Goal: Information Seeking & Learning: Learn about a topic

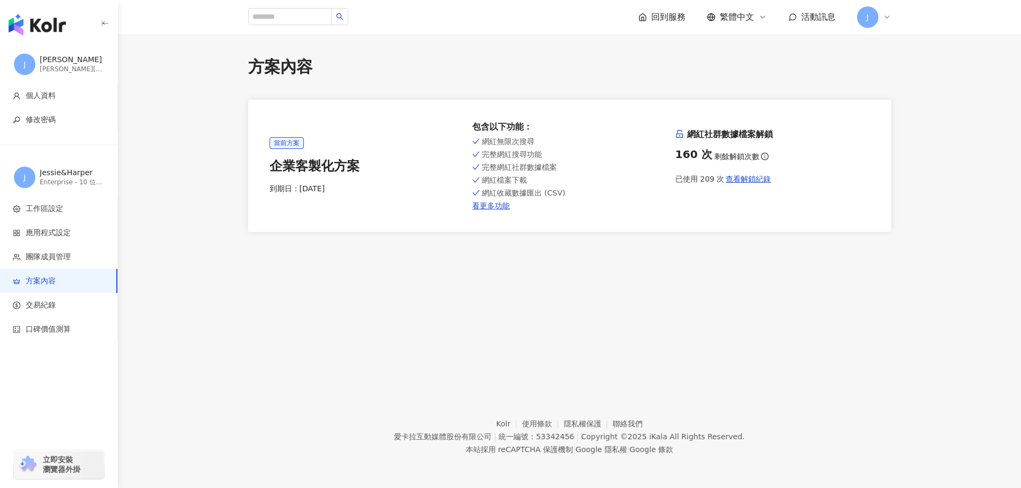
drag, startPoint x: 0, startPoint y: 0, endPoint x: 866, endPoint y: 73, distance: 868.9
click at [866, 73] on div "方案內容" at bounding box center [569, 67] width 643 height 23
click at [68, 203] on li "工作區設定" at bounding box center [58, 209] width 117 height 24
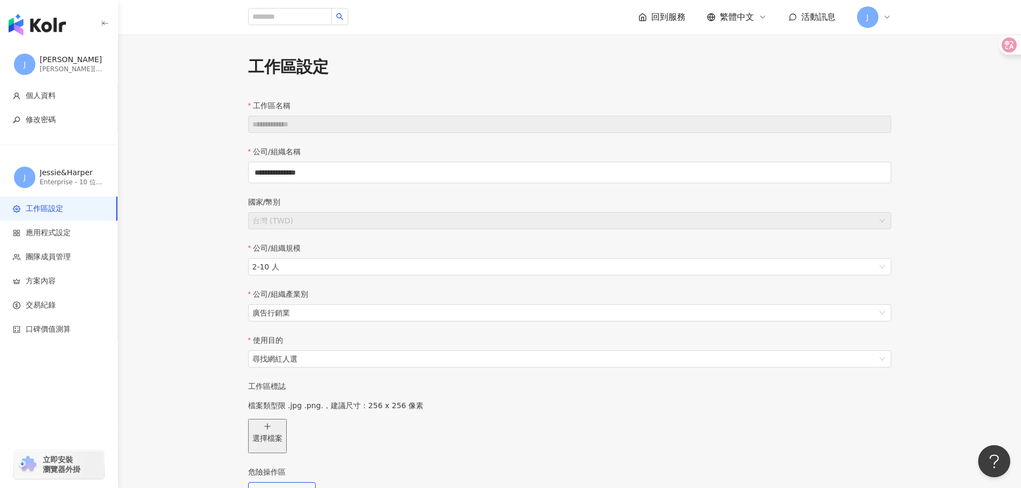
click at [48, 25] on img "button" at bounding box center [37, 24] width 57 height 21
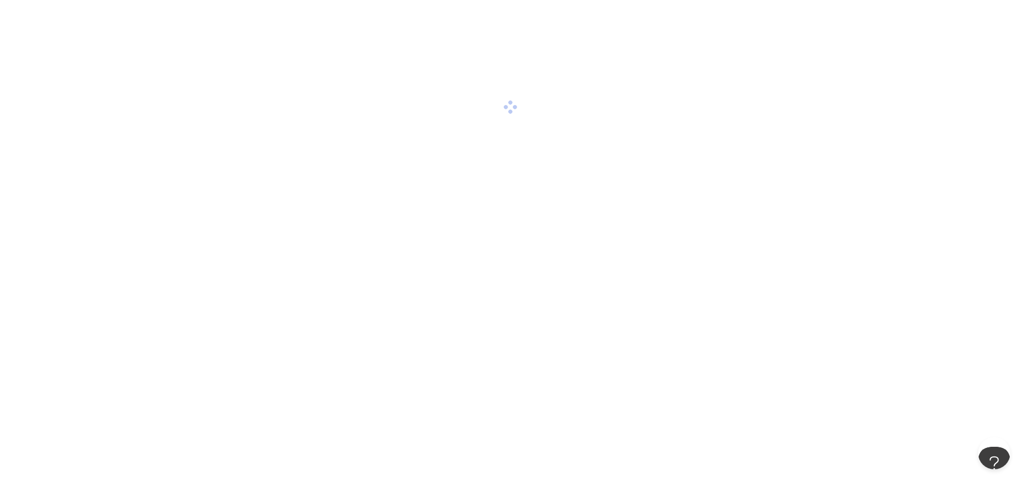
click at [43, 29] on div at bounding box center [510, 107] width 1021 height 214
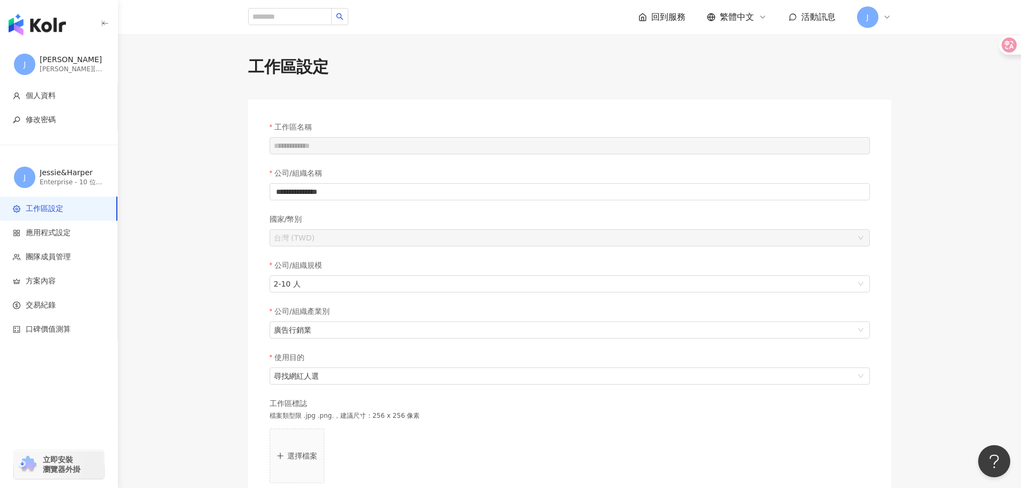
click at [29, 19] on img "button" at bounding box center [37, 24] width 57 height 21
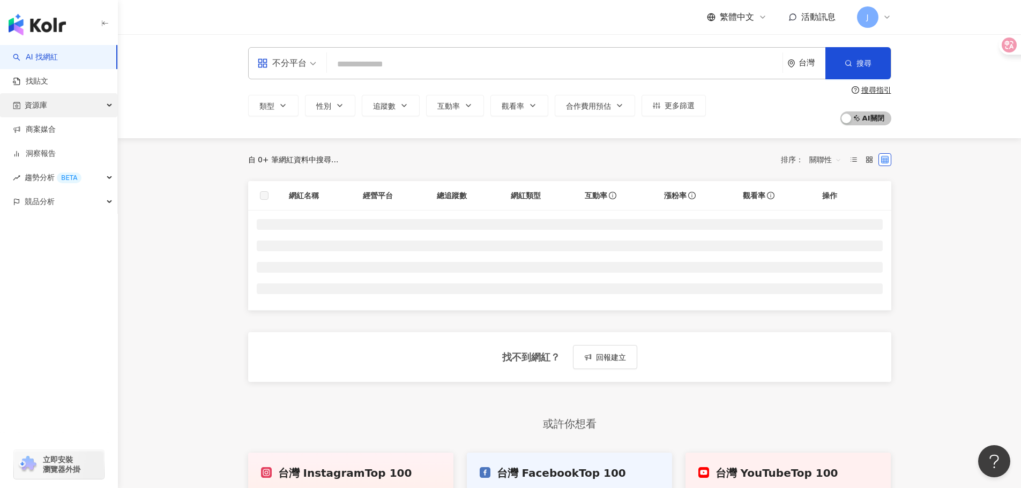
click at [66, 111] on div "資源庫" at bounding box center [58, 105] width 117 height 24
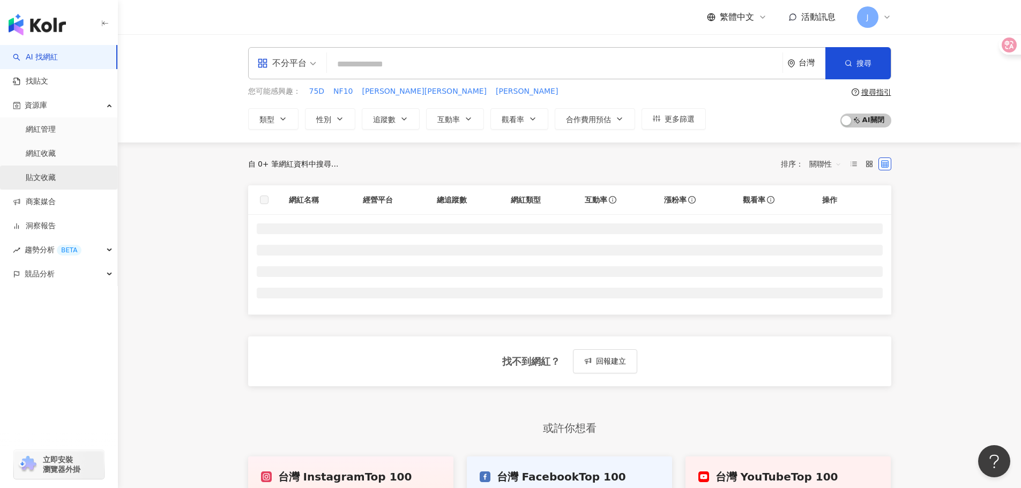
click at [56, 180] on link "貼文收藏" at bounding box center [41, 178] width 30 height 11
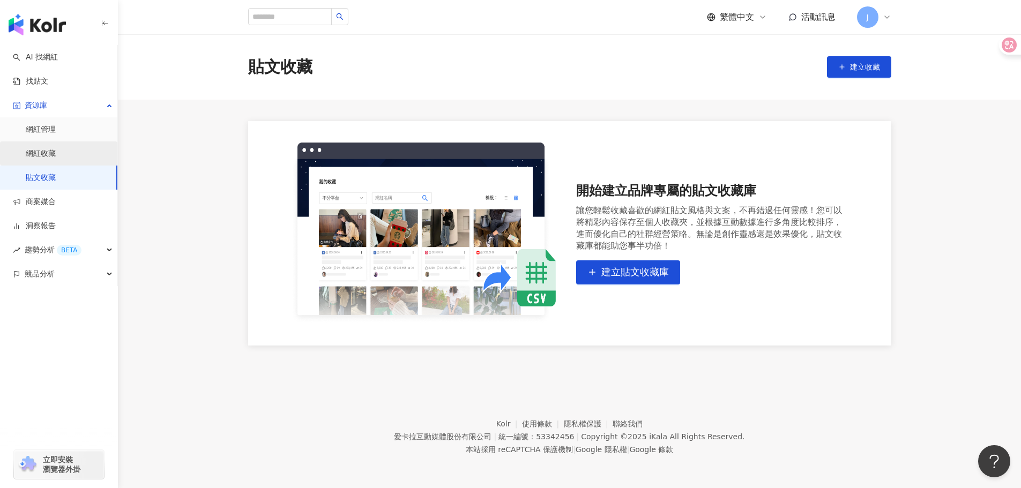
click at [56, 154] on link "網紅收藏" at bounding box center [41, 154] width 30 height 11
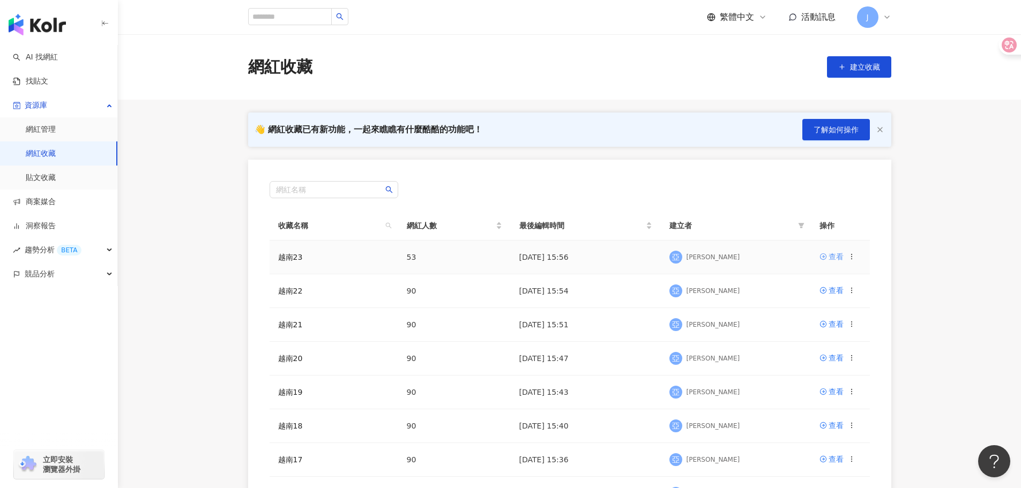
click at [836, 258] on div "查看" at bounding box center [836, 257] width 15 height 12
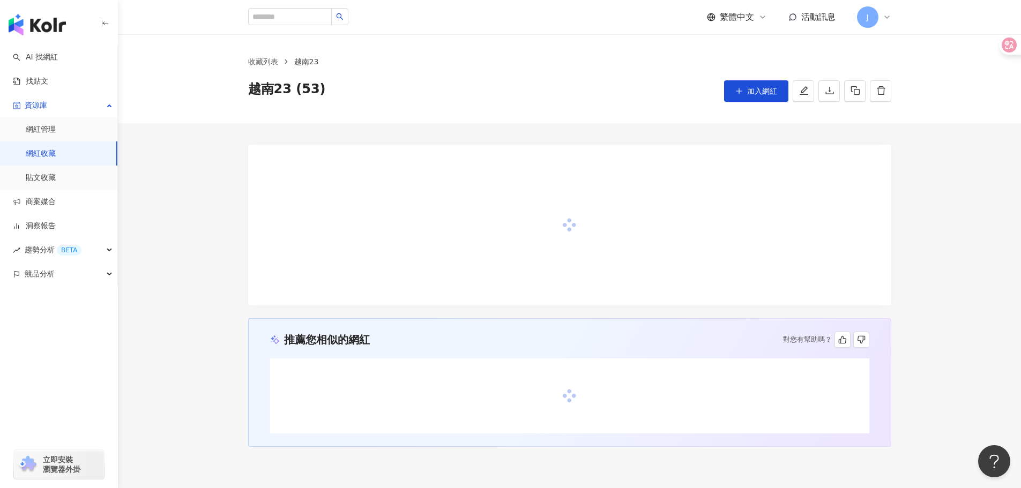
click at [948, 223] on div "推薦您相似的網紅 對您有幫助嗎？" at bounding box center [569, 285] width 903 height 324
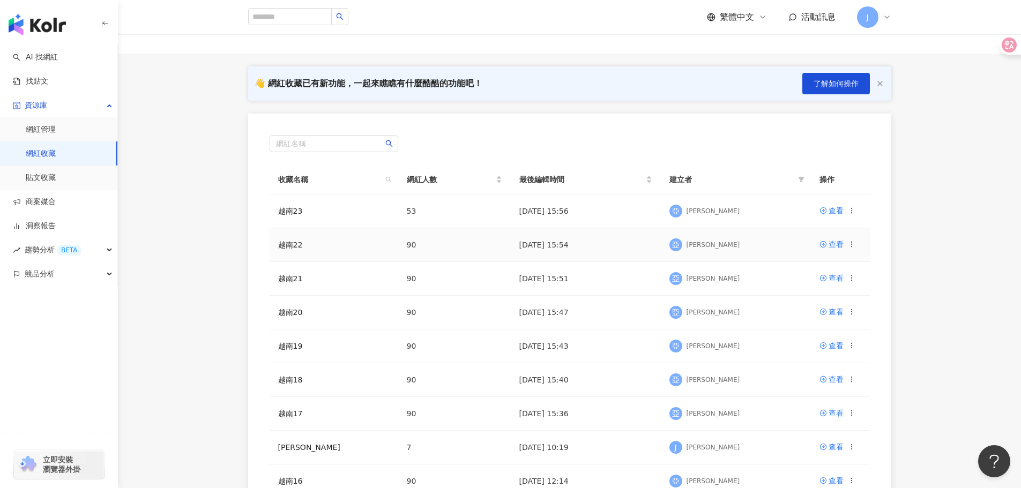
scroll to position [265, 0]
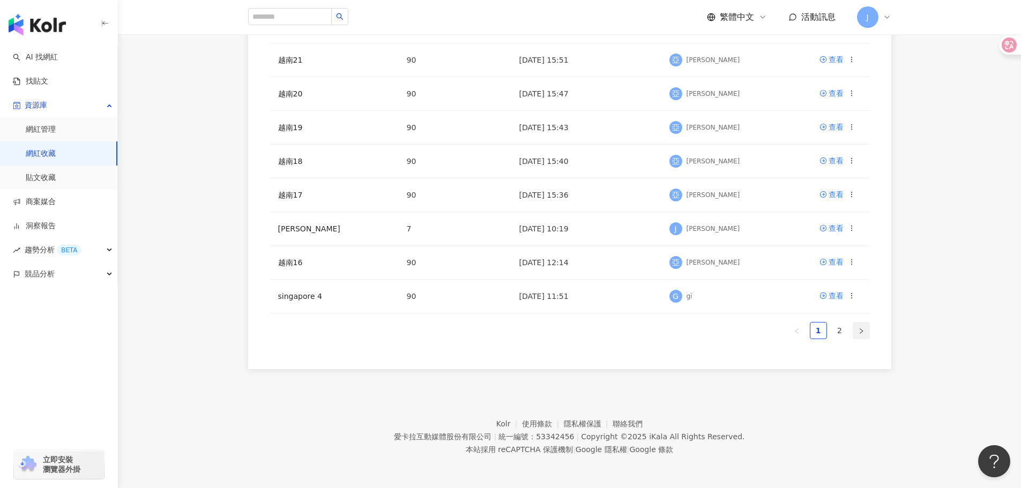
click at [855, 331] on button "button" at bounding box center [861, 330] width 17 height 17
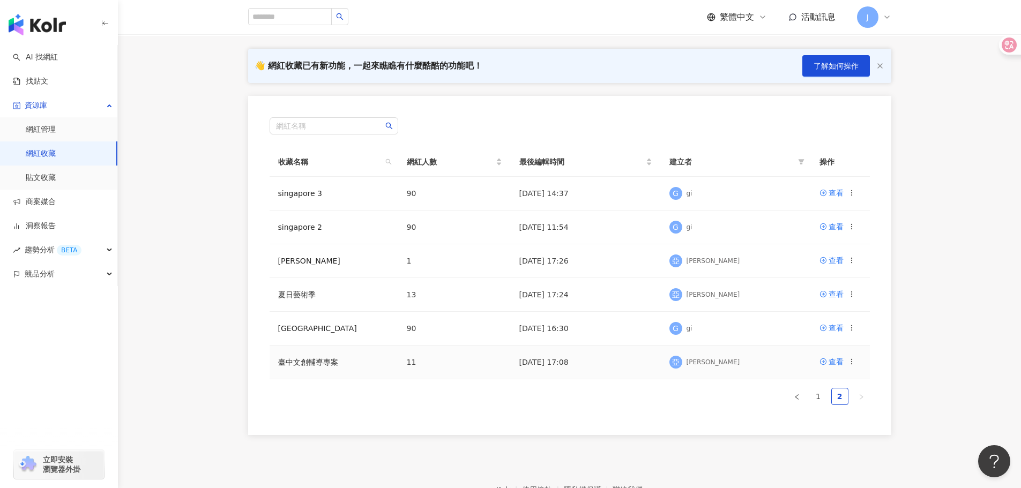
scroll to position [0, 0]
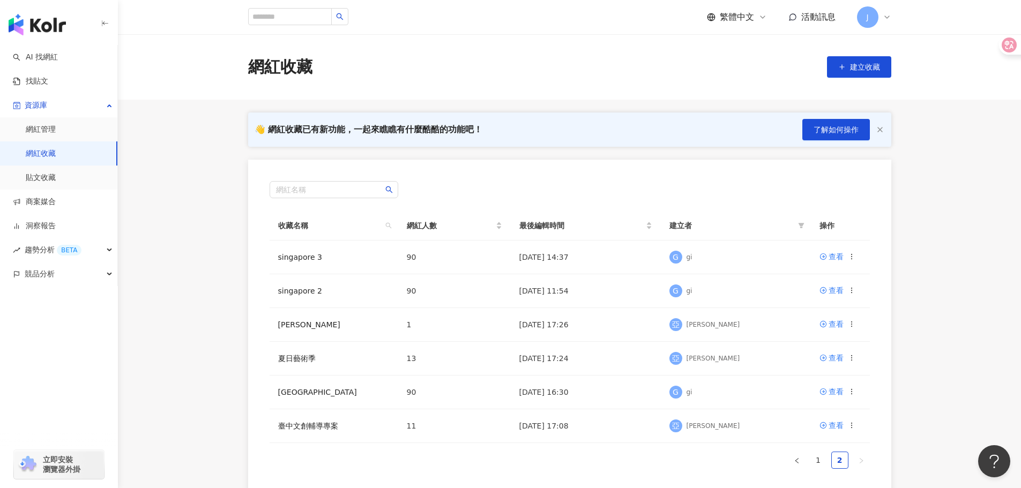
click at [42, 149] on link "網紅收藏" at bounding box center [41, 154] width 30 height 11
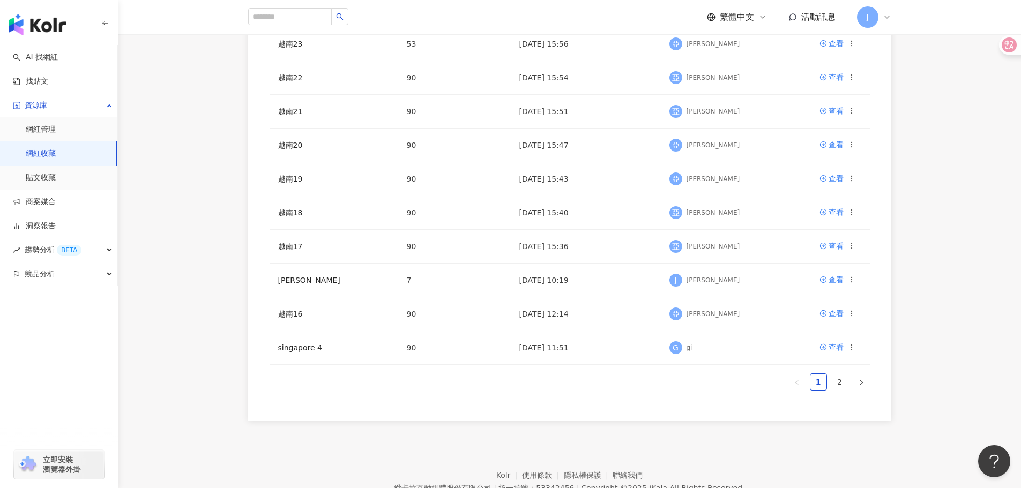
scroll to position [214, 0]
click at [832, 285] on td "查看" at bounding box center [840, 280] width 59 height 34
click at [838, 279] on div "查看" at bounding box center [836, 279] width 15 height 12
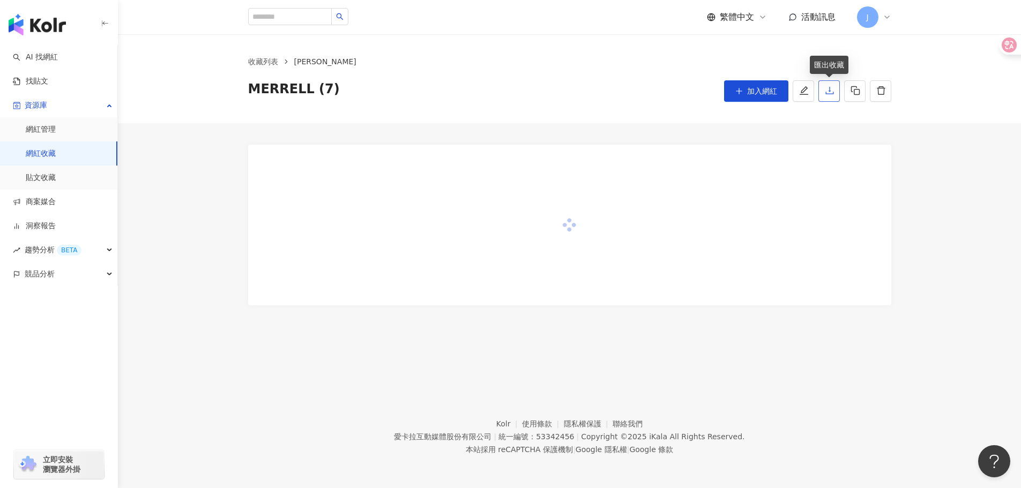
click at [832, 90] on icon "download" at bounding box center [830, 91] width 10 height 10
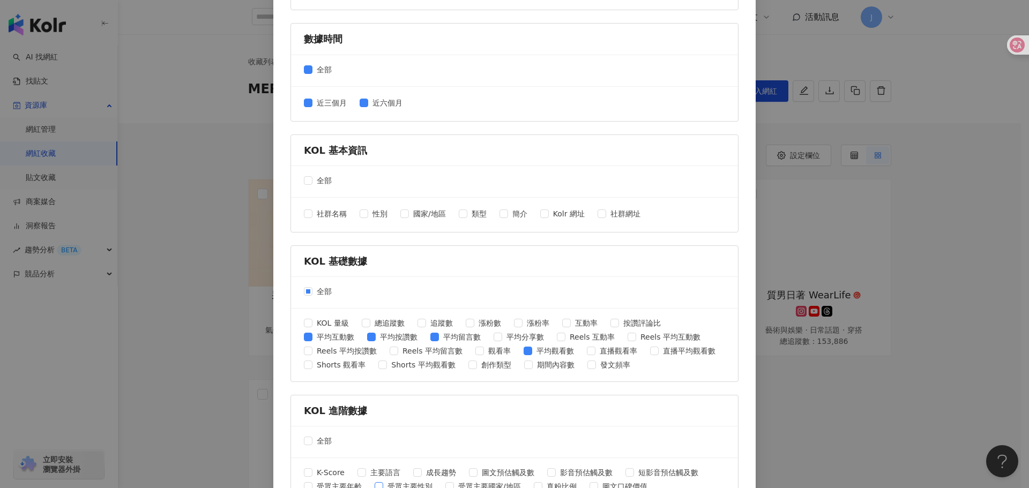
scroll to position [161, 0]
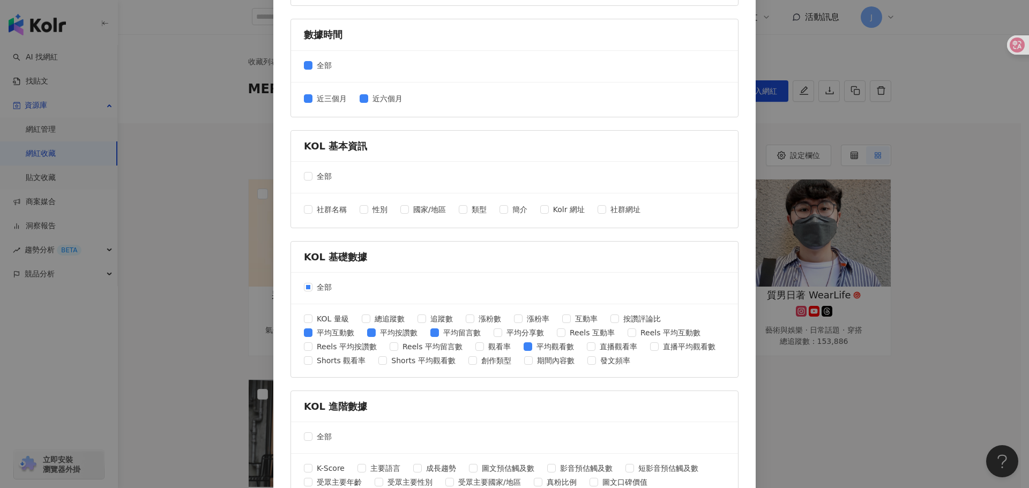
drag, startPoint x: 224, startPoint y: 211, endPoint x: 220, endPoint y: 204, distance: 8.2
click at [224, 211] on div "匯出收藏 請選擇您欲匯出的項目 社群平台 全部 Facebook Instagram YouTube TikTok X 數據時間 全部 近三個月 近六個月 K…" at bounding box center [514, 244] width 1029 height 488
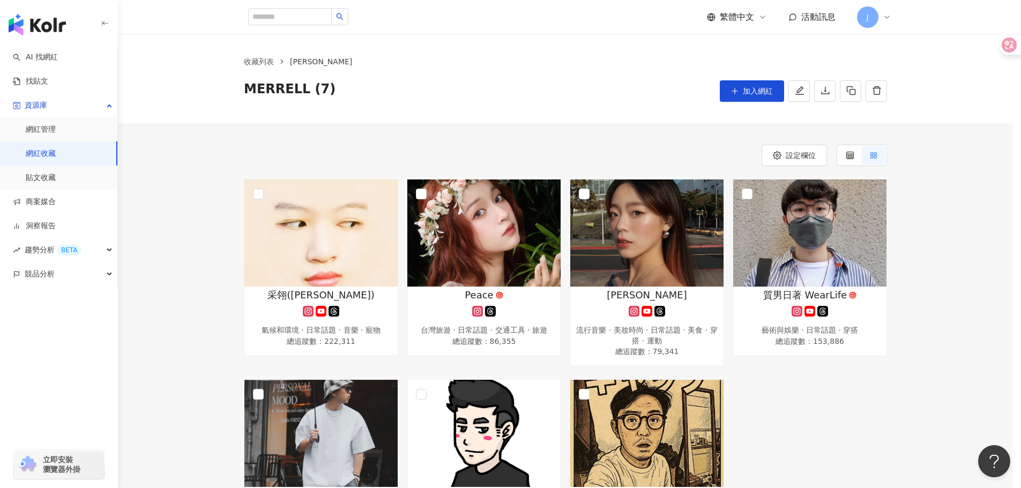
click at [177, 128] on div "設定欄位 采翎(Cai-Ling) 氣候和環境 · 日常話題 · 音樂 · 寵物 總追蹤數 ： 222,311 Peace 台灣旅遊 · 日常話題 · 交通工…" at bounding box center [565, 345] width 895 height 444
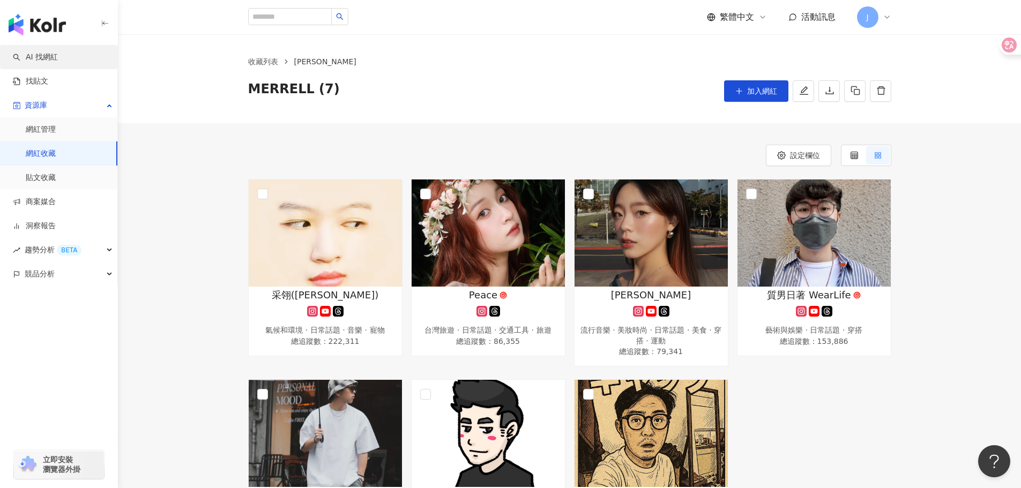
click at [56, 56] on link "AI 找網紅" at bounding box center [35, 57] width 45 height 11
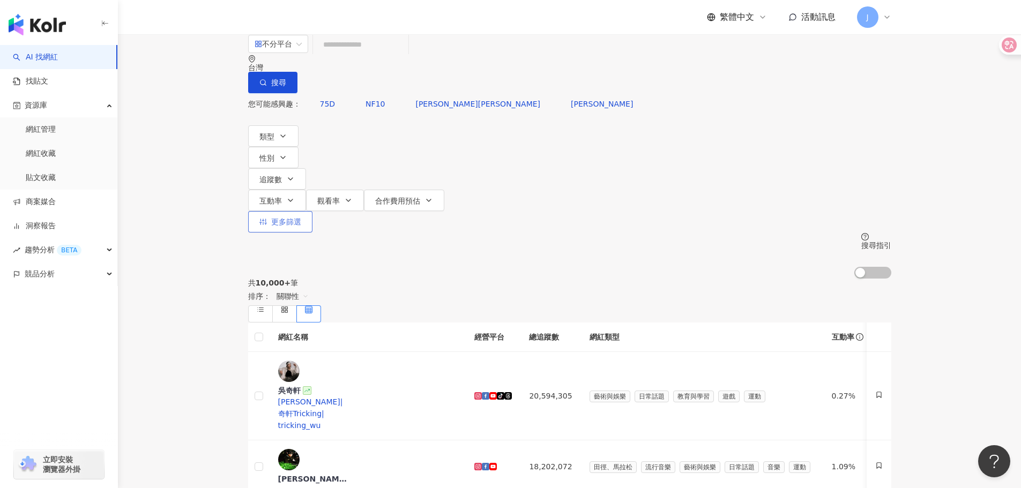
click at [313, 211] on button "更多篩選" at bounding box center [280, 221] width 64 height 21
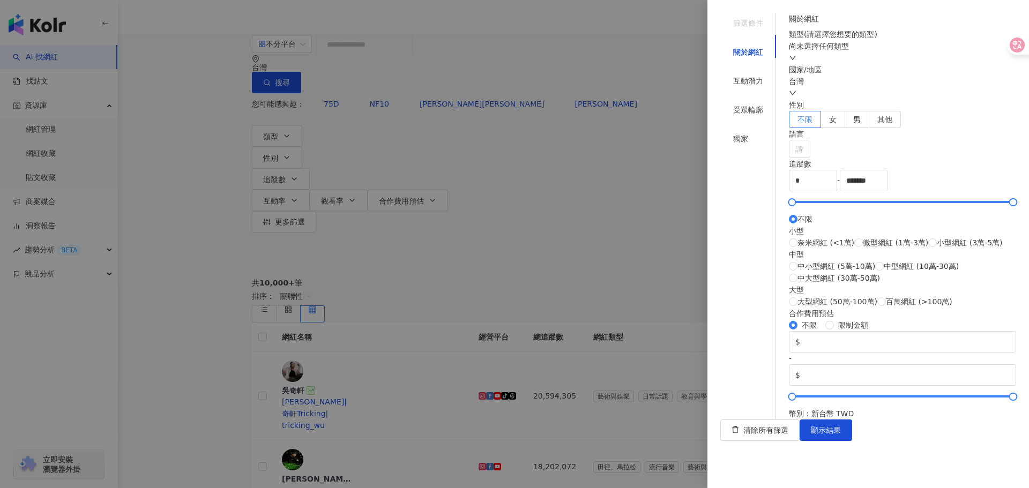
drag, startPoint x: 880, startPoint y: 127, endPoint x: 882, endPoint y: 132, distance: 5.8
click at [880, 99] on div "國家/地區 台灣" at bounding box center [902, 81] width 227 height 35
click at [891, 99] on div "台灣" at bounding box center [902, 88] width 227 height 24
click at [911, 76] on div "國家/地區" at bounding box center [902, 70] width 227 height 12
drag, startPoint x: 679, startPoint y: 76, endPoint x: 922, endPoint y: 67, distance: 242.5
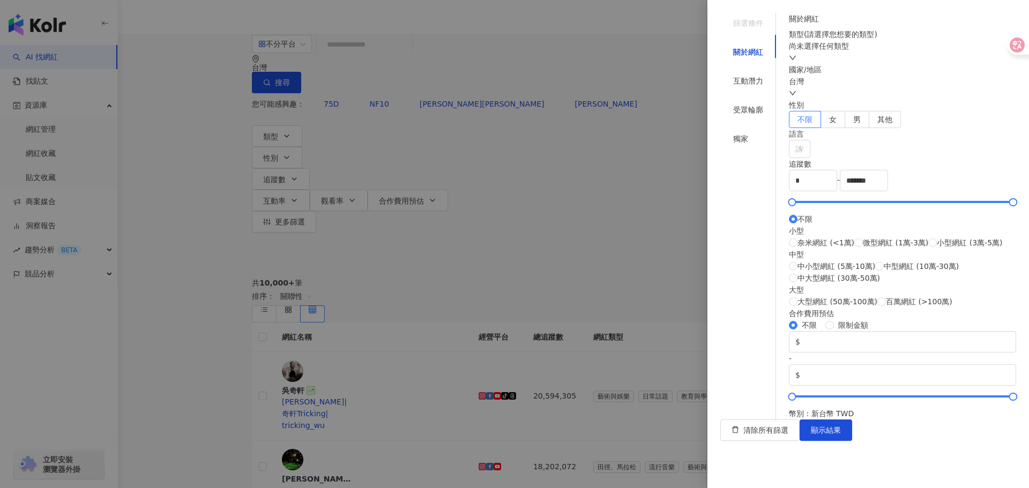
click at [679, 76] on div at bounding box center [514, 244] width 1029 height 488
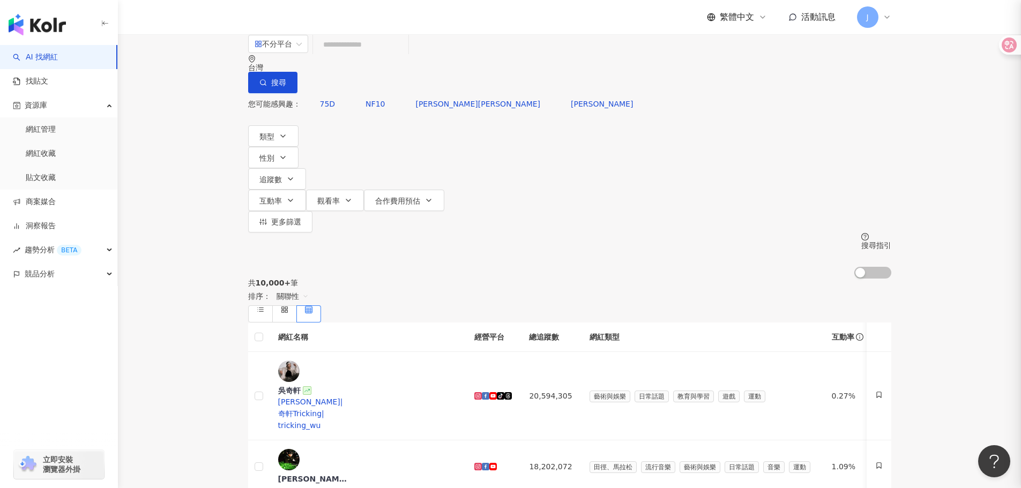
click at [922, 67] on div "篩選條件 關於網紅 互動潛力 受眾輪廓 獨家 關於網紅 類型 ( 請選擇您想要的類型 ) 尚未選擇任何類型 國家/地區 台灣 性別 不限 女 男 其他 語言 …" at bounding box center [510, 244] width 1021 height 488
click at [313, 211] on button "更多篩選" at bounding box center [280, 221] width 64 height 21
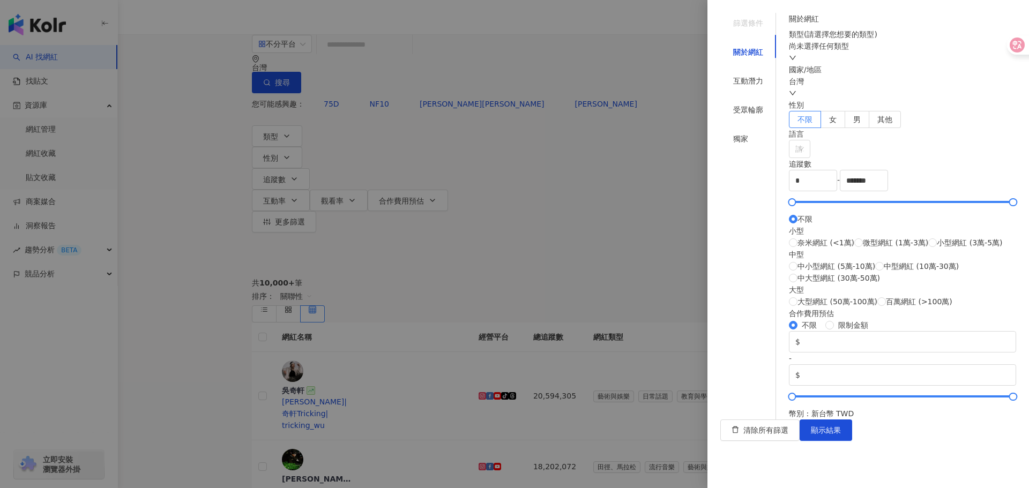
click at [894, 64] on div "尚未選擇任何類型" at bounding box center [902, 52] width 227 height 24
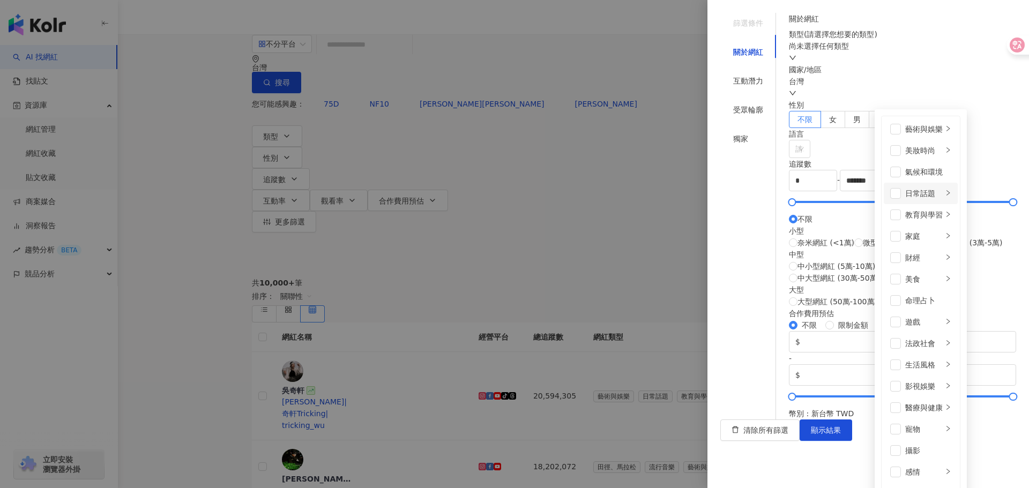
click at [905, 192] on div "日常話題" at bounding box center [924, 194] width 38 height 12
click at [884, 190] on li "日常話題" at bounding box center [921, 193] width 74 height 21
click at [884, 397] on li "醫療與健康" at bounding box center [921, 407] width 74 height 21
click at [881, 116] on div "藝術與娛樂 美妝時尚 氣候和環境 日常話題 教育與學習 家庭 財經 美食 命理占卜 遊戲 法政社會 生活風格 影視娛樂 醫療與健康 寵物 攝影 感情 宗教 促…" at bounding box center [956, 376] width 150 height 520
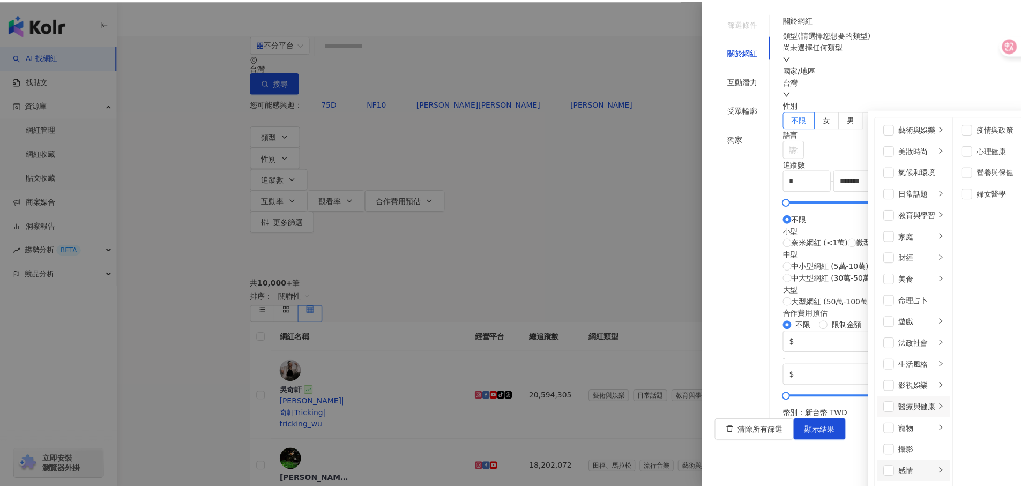
scroll to position [372, 0]
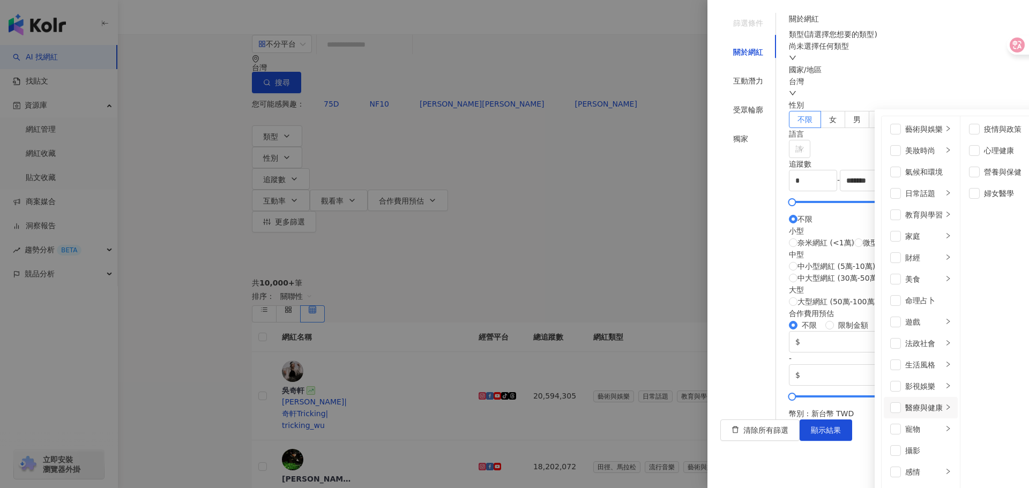
drag, startPoint x: 234, startPoint y: 290, endPoint x: 224, endPoint y: 296, distance: 12.2
click at [234, 290] on div at bounding box center [514, 244] width 1029 height 488
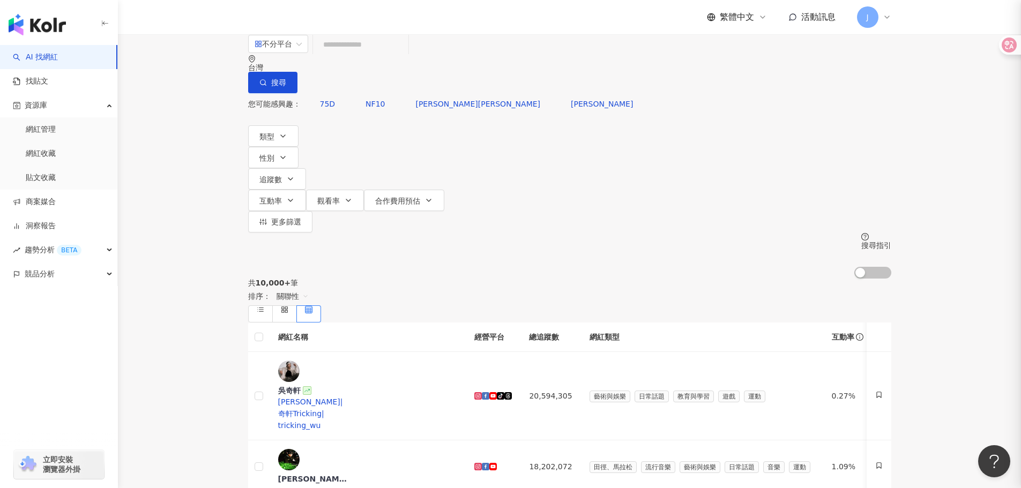
click at [220, 298] on div at bounding box center [510, 244] width 1021 height 488
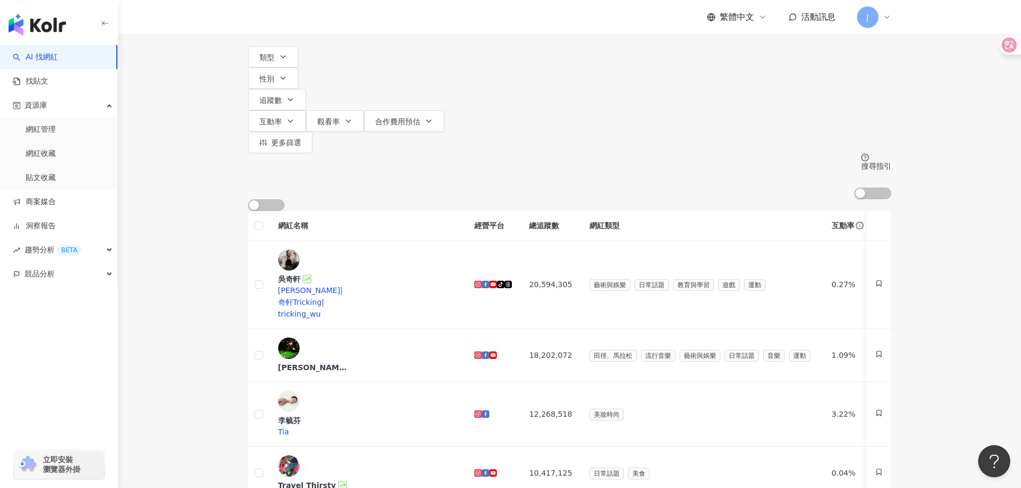
scroll to position [214, 0]
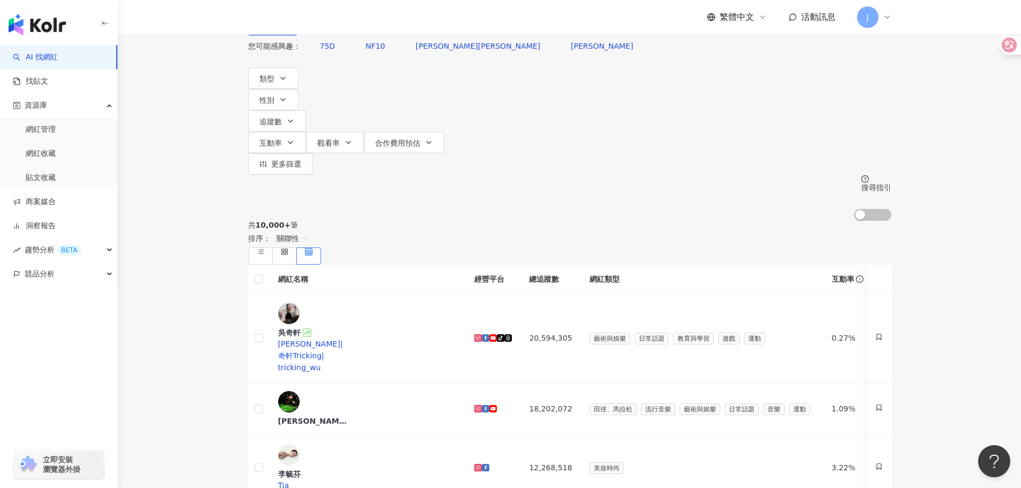
scroll to position [0, 0]
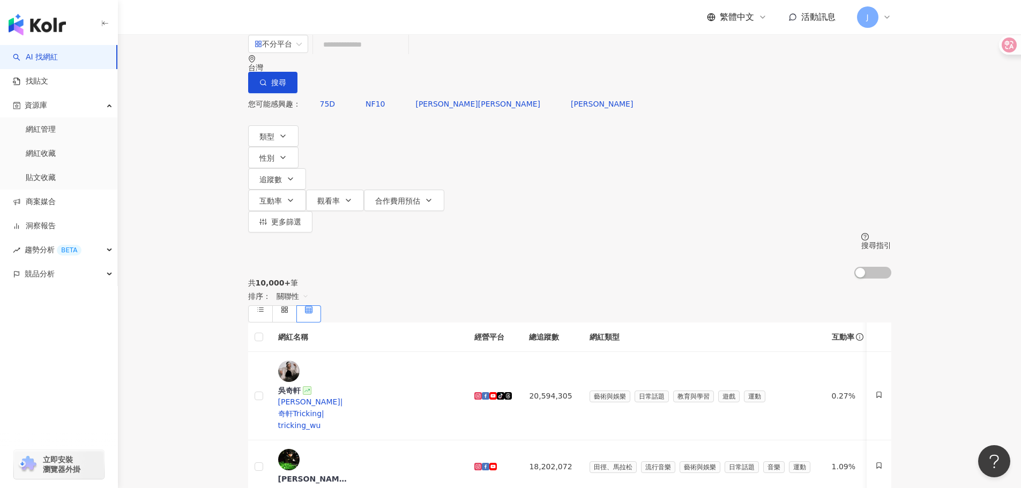
click at [425, 53] on div "不分平台 台灣 搜尋" at bounding box center [569, 63] width 643 height 59
click at [404, 55] on input "search" at bounding box center [360, 44] width 87 height 20
click at [270, 132] on span "類型" at bounding box center [266, 136] width 15 height 9
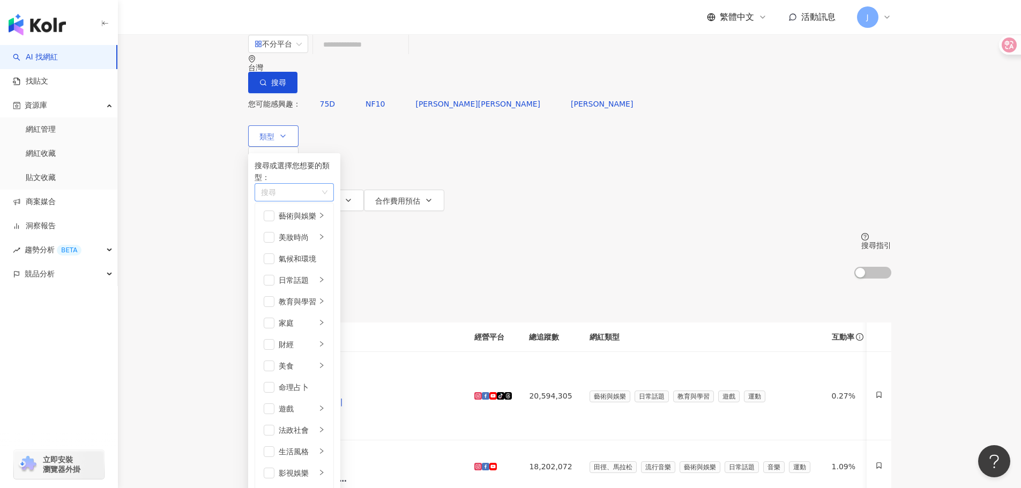
click at [326, 187] on div "搜尋" at bounding box center [294, 192] width 79 height 18
type input "*"
type input "**"
click at [327, 209] on div "生活 風格" at bounding box center [385, 212] width 256 height 12
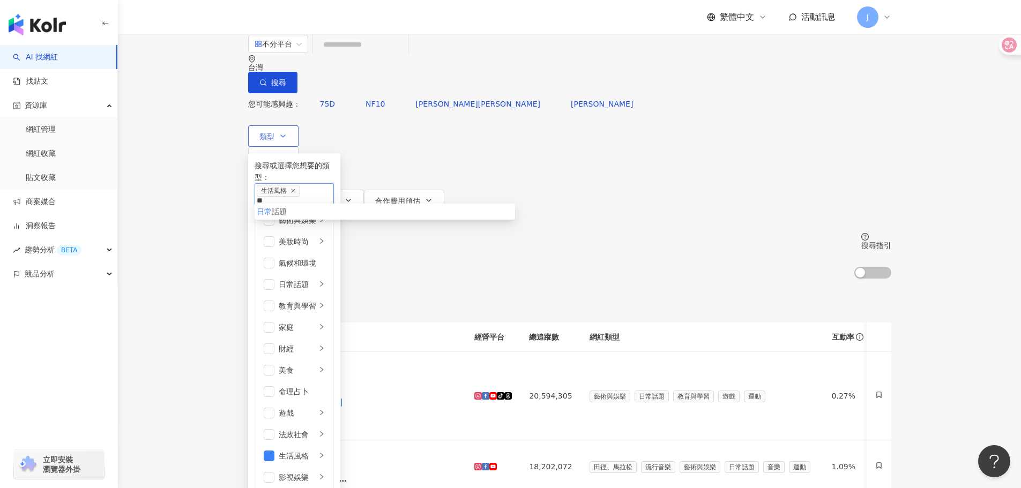
type input "**"
click at [386, 211] on div "日常 話題" at bounding box center [385, 212] width 256 height 12
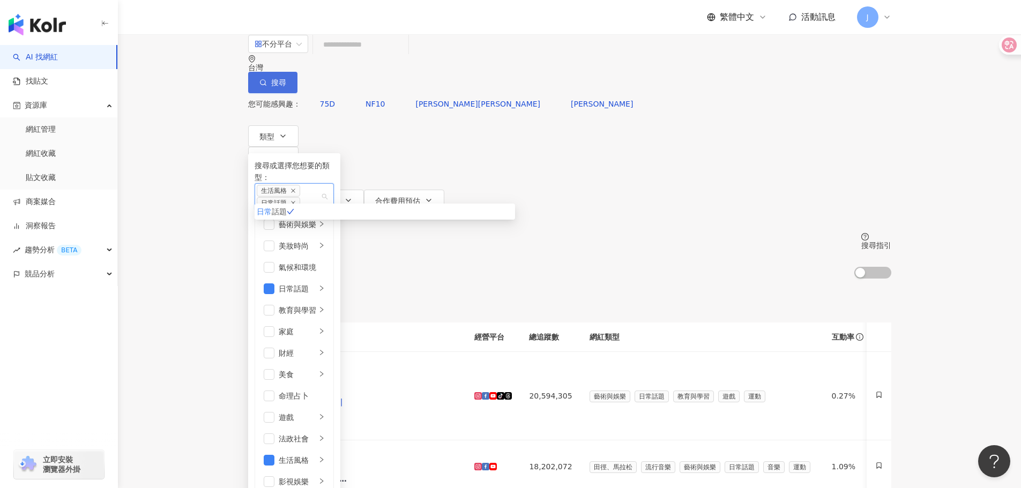
click at [298, 72] on button "搜尋" at bounding box center [272, 82] width 49 height 21
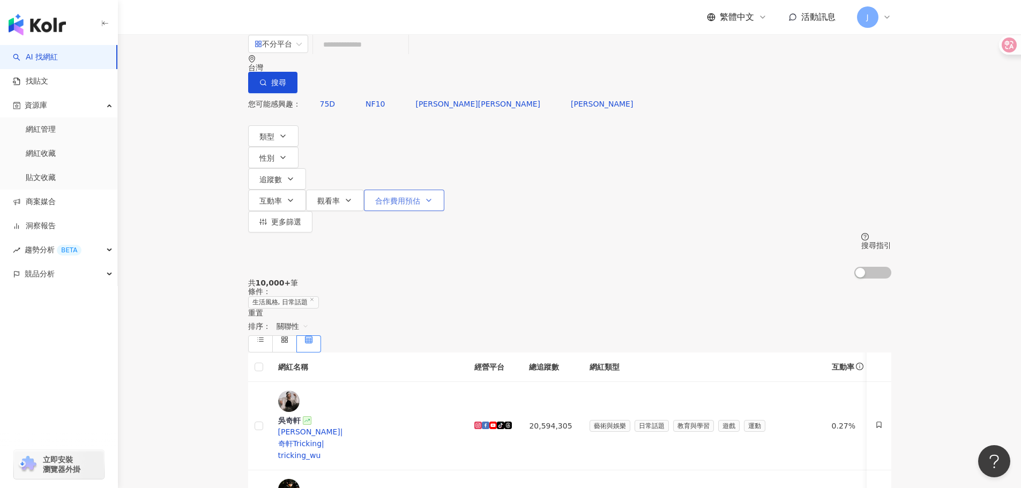
click at [444, 190] on button "合作費用預估" at bounding box center [404, 200] width 80 height 21
drag, startPoint x: 712, startPoint y: 192, endPoint x: 648, endPoint y: 190, distance: 64.4
click at [648, 190] on div "$ * - $ *******" at bounding box center [616, 192] width 111 height 55
type input "*****"
click at [672, 203] on span "$ *****" at bounding box center [616, 208] width 111 height 21
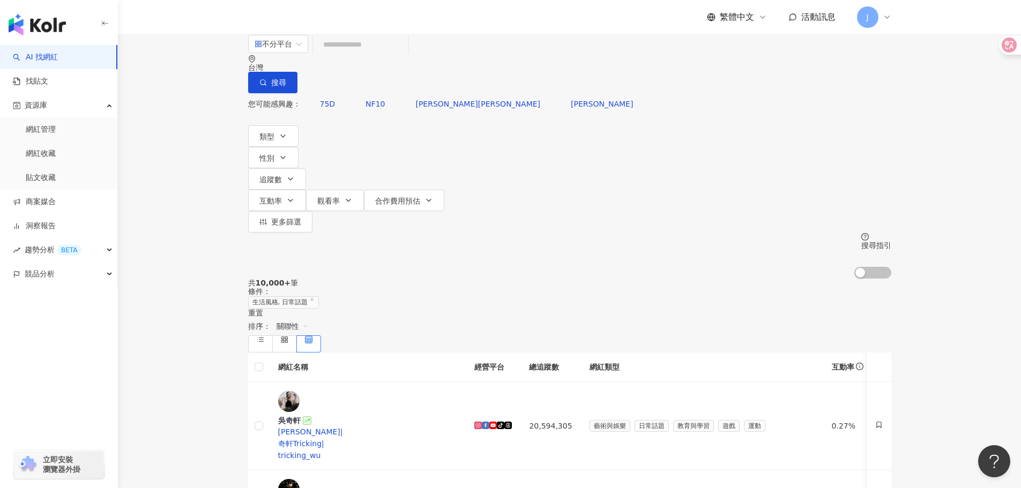
click at [750, 93] on div "您可能感興趣： 75D NF10 LEE-JING李靜 李靜LJ 類型 性別 追蹤數 互動率 觀看率 合作費用預估 更多篩選 篩選條件 關於網紅 互動潛力 受…" at bounding box center [569, 185] width 643 height 185
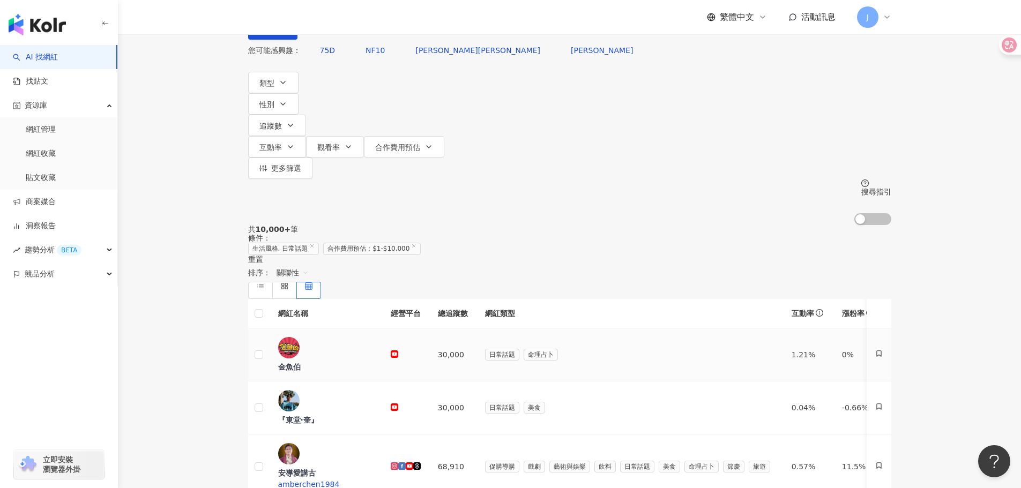
click at [301, 362] on div "金魚伯" at bounding box center [289, 367] width 23 height 11
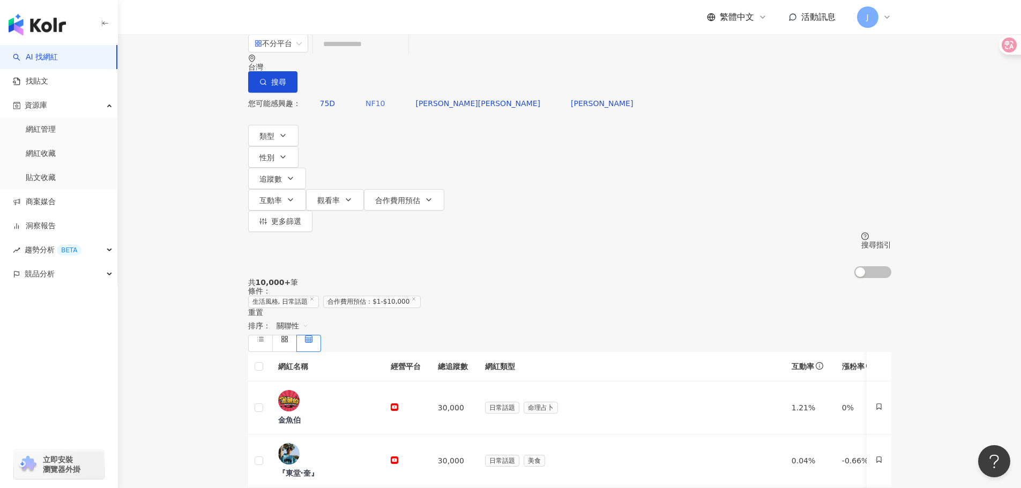
scroll to position [0, 0]
click at [278, 53] on div "不分平台" at bounding box center [274, 43] width 38 height 17
click at [300, 115] on div "Instagram" at bounding box center [287, 111] width 54 height 12
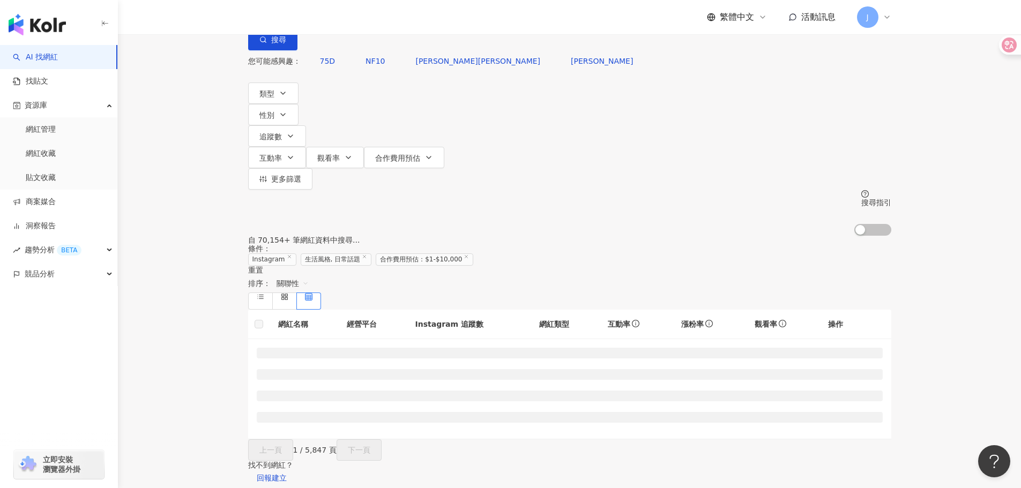
scroll to position [107, 0]
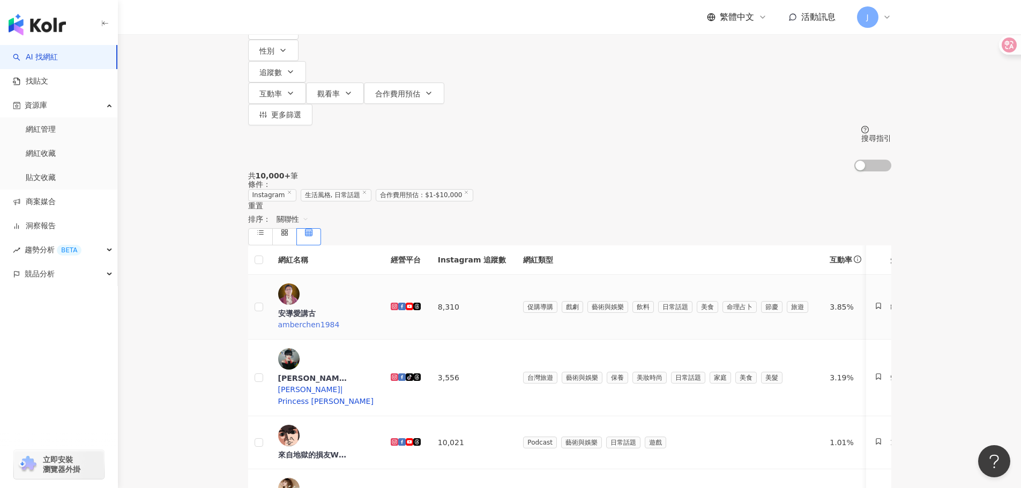
click at [374, 284] on div "安導愛講古 amberchen1984" at bounding box center [325, 307] width 95 height 47
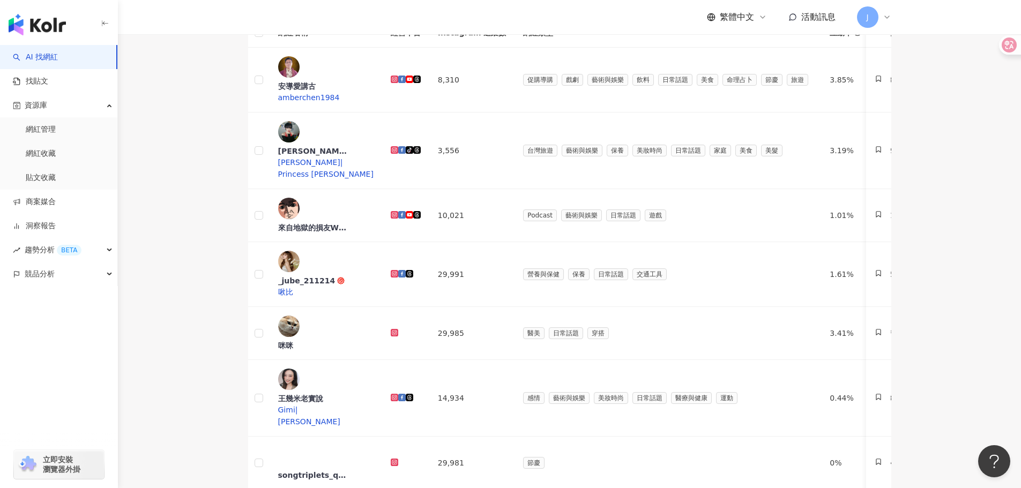
scroll to position [322, 0]
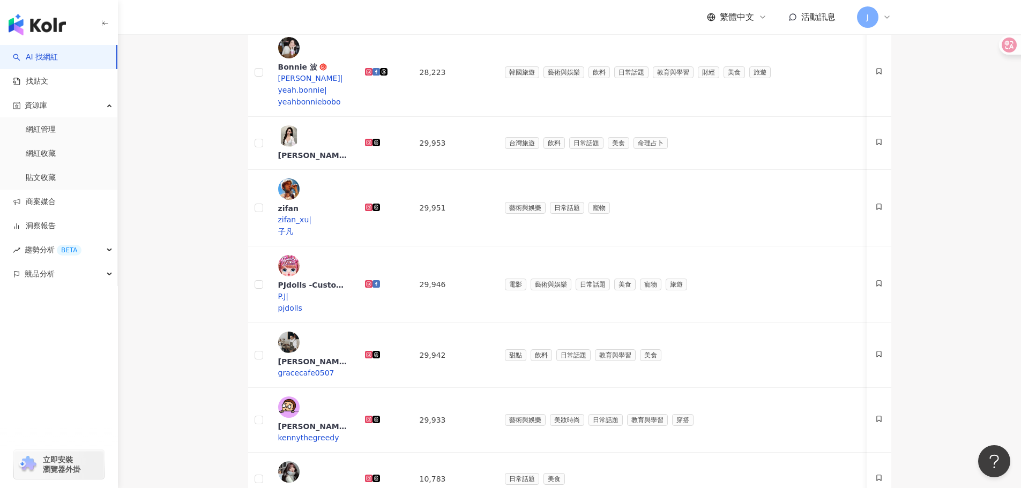
click at [157, 259] on main "Instagram 台灣 搜尋 您可能感興趣： 75D NF10 LEE-JING李靜 李靜LJ 類型 性別 追蹤數 互動率 觀看率 合作費用預估 更多篩選 …" at bounding box center [569, 379] width 903 height 1333
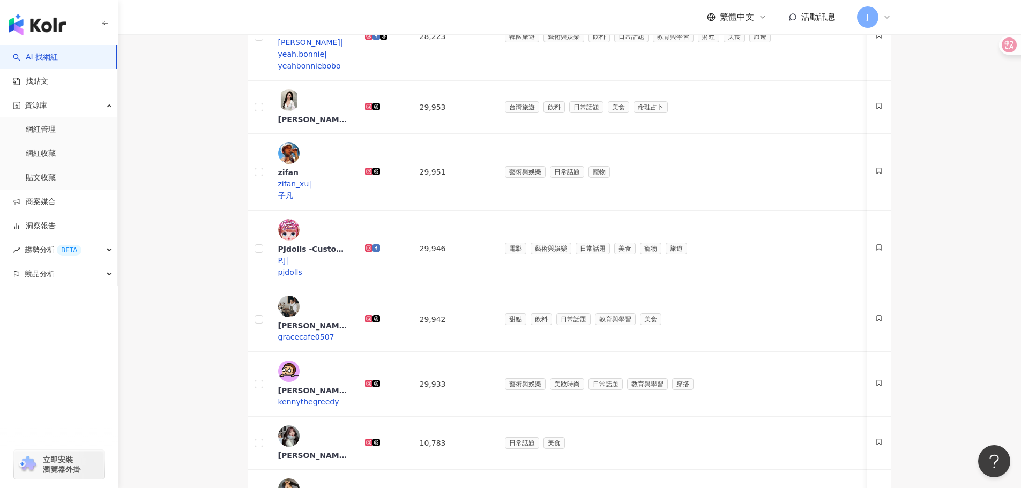
scroll to position [482, 0]
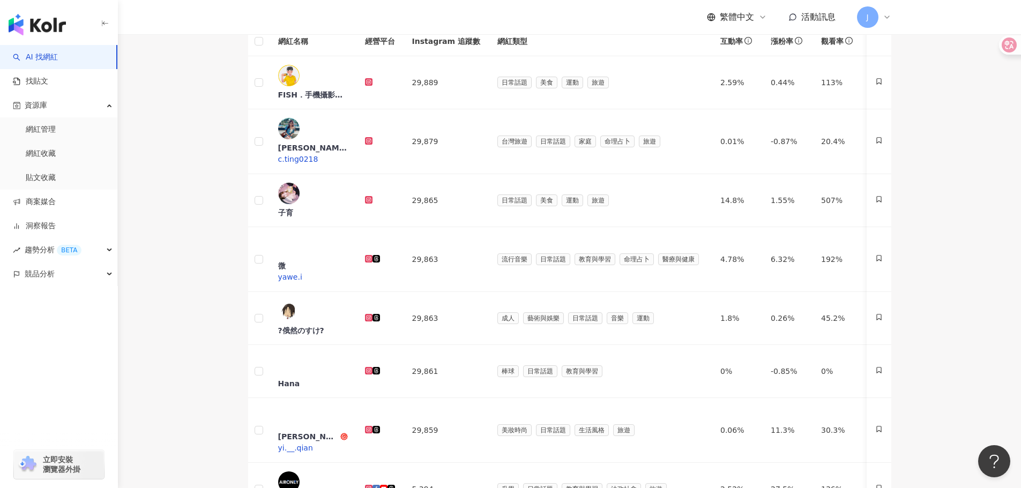
scroll to position [268, 0]
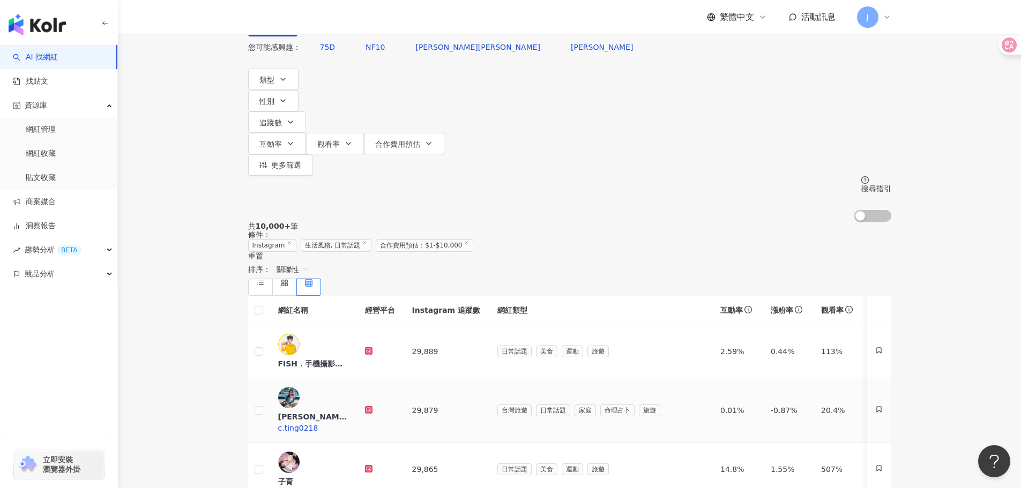
scroll to position [0, 0]
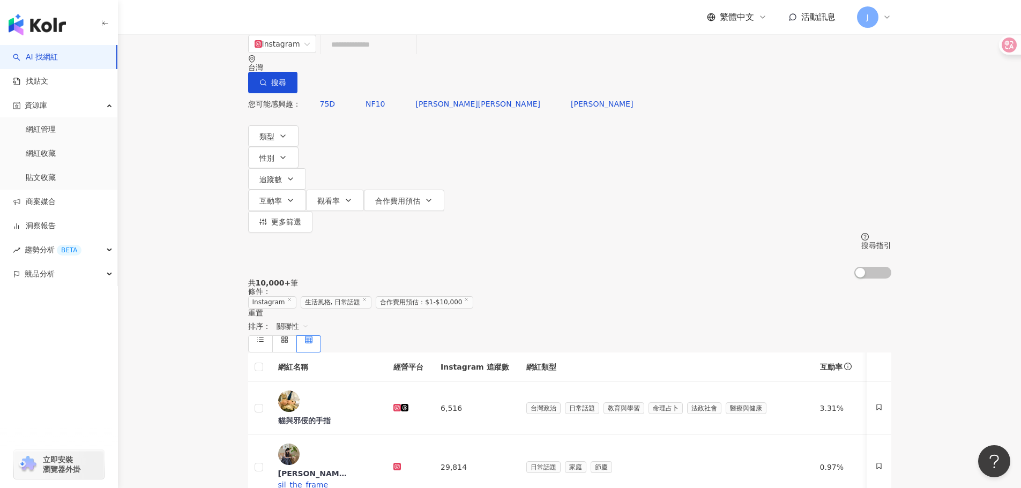
click at [28, 38] on div "button" at bounding box center [59, 22] width 118 height 45
click at [38, 31] on img "button" at bounding box center [37, 24] width 57 height 21
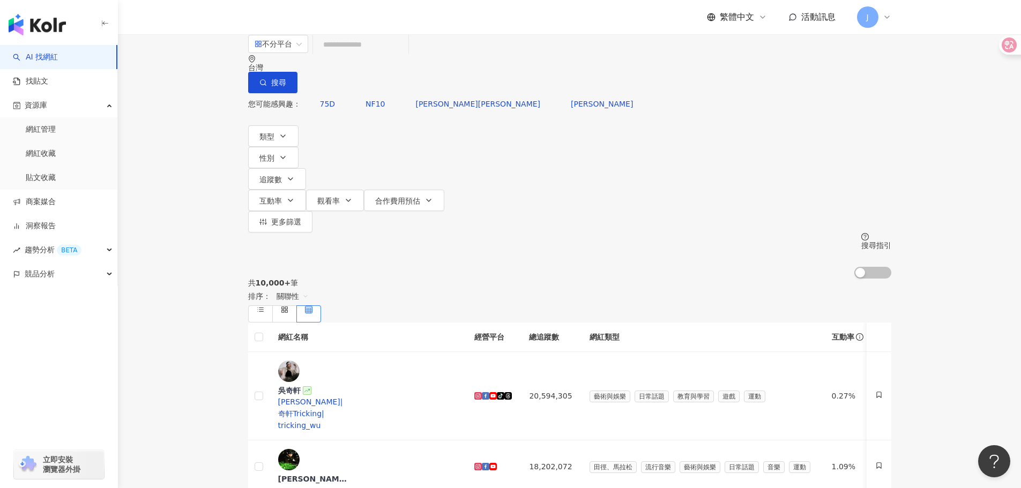
drag, startPoint x: 934, startPoint y: 27, endPoint x: 942, endPoint y: 236, distance: 208.7
click at [84, 244] on div "趨勢分析 BETA" at bounding box center [58, 250] width 117 height 24
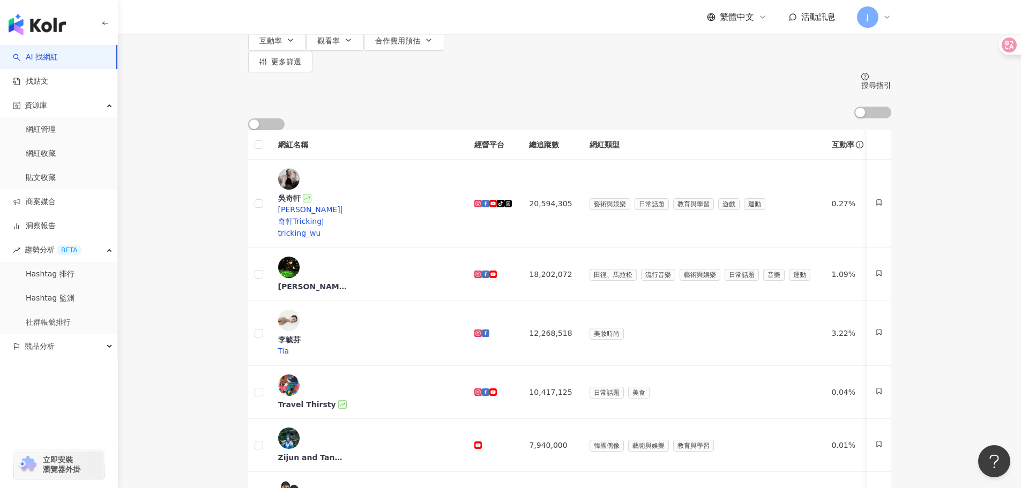
scroll to position [161, 0]
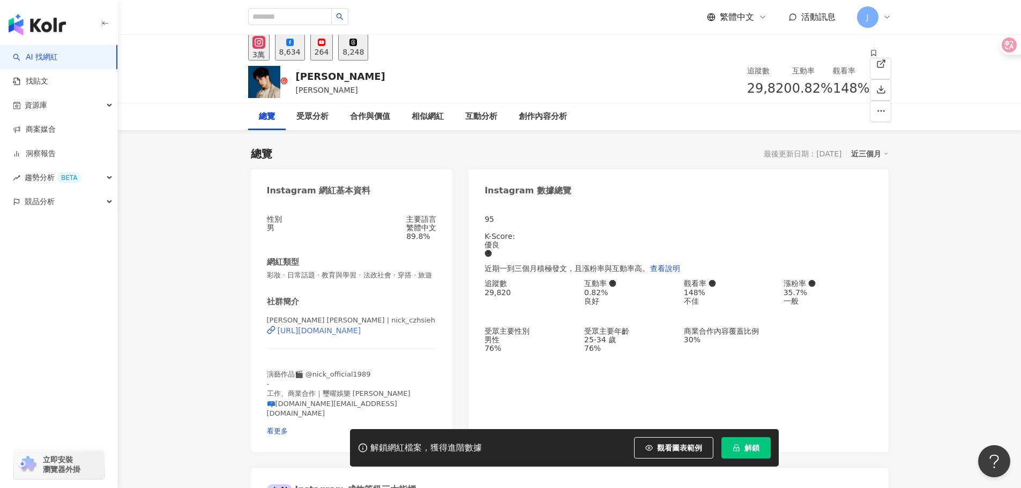
click at [361, 335] on div "[URL][DOMAIN_NAME]" at bounding box center [320, 330] width 84 height 9
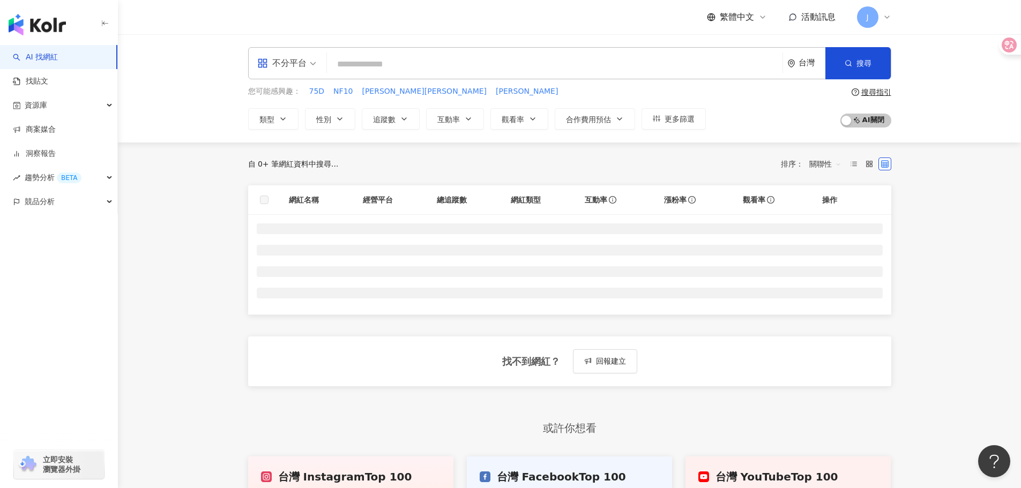
click at [176, 214] on main "不分平台 台灣 搜尋 您可能感興趣： 75D NF10 [PERSON_NAME][PERSON_NAME] [PERSON_NAME]LJ 類型 性別 追蹤…" at bounding box center [569, 287] width 903 height 506
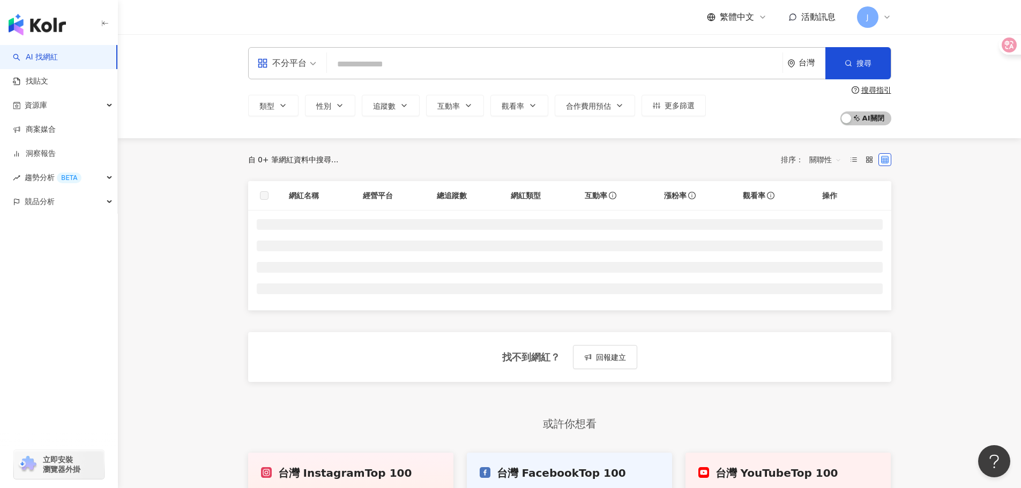
click at [222, 208] on main "不分平台 台灣 搜尋 類型 性別 追蹤數 互動率 觀看率 合作費用預估 更多篩選 搜尋指引 AI 開啟 AI 關閉 自 0+ 筆網紅資料中搜尋... 排序： …" at bounding box center [569, 285] width 903 height 502
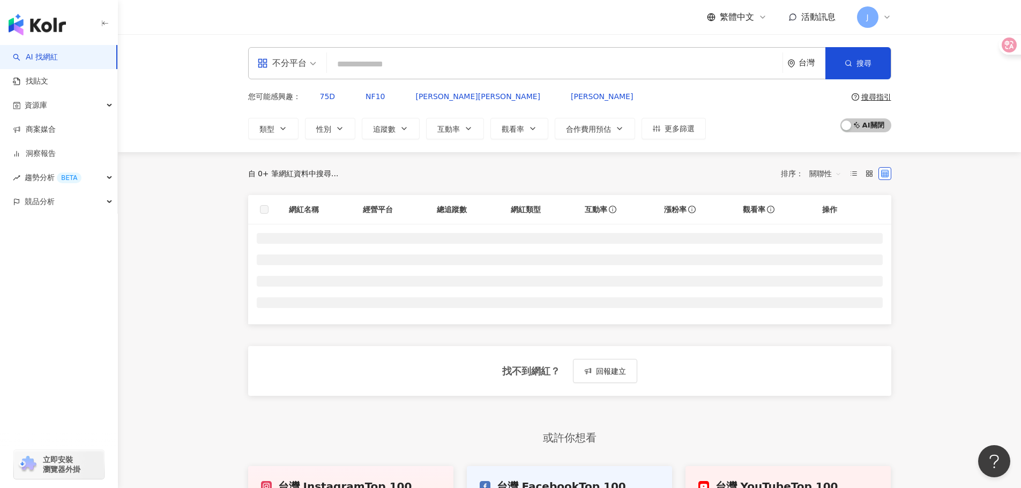
click at [375, 63] on input "search" at bounding box center [554, 64] width 447 height 20
paste input "***"
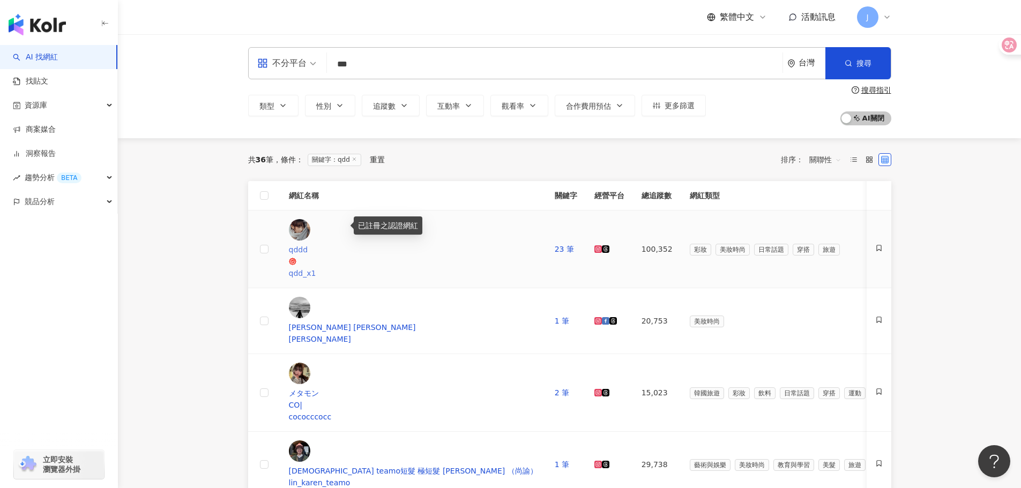
type input "***"
click at [296, 258] on icon at bounding box center [293, 262] width 8 height 8
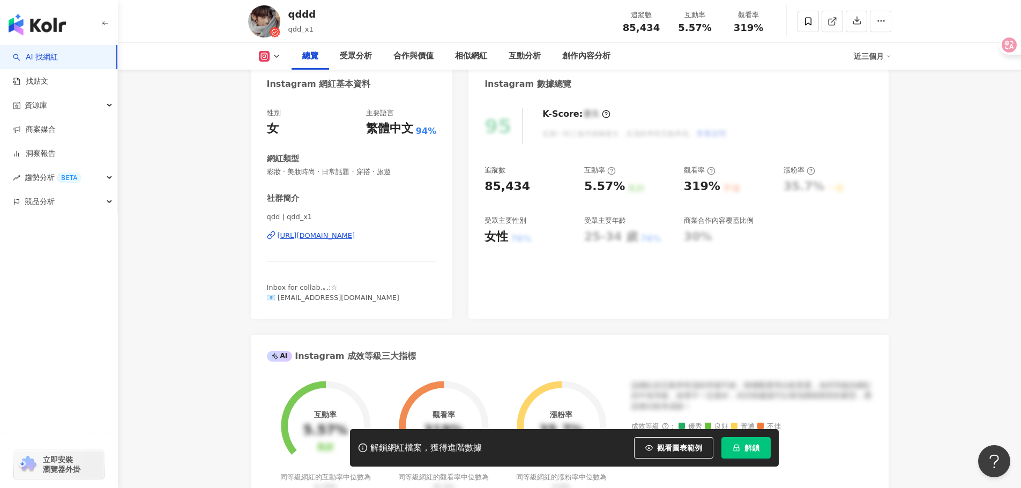
scroll to position [107, 0]
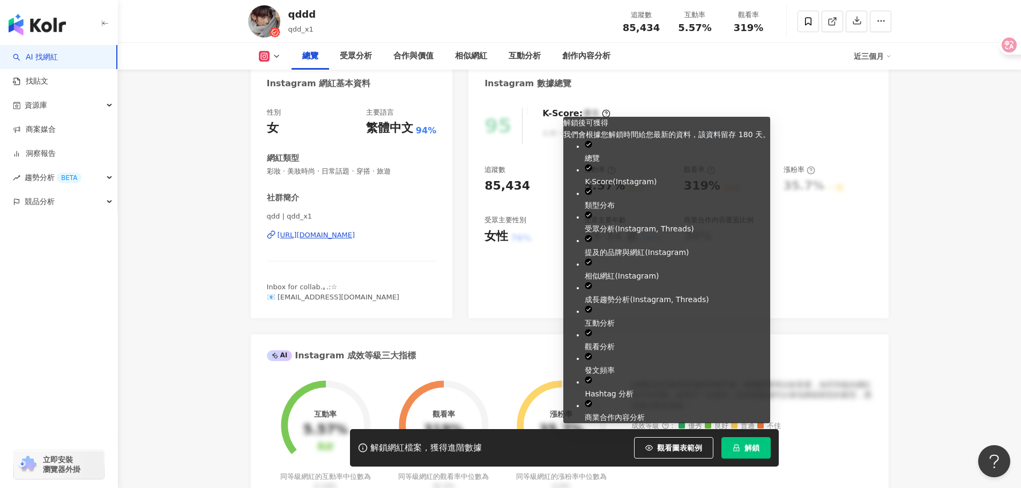
click at [751, 444] on span "解鎖" at bounding box center [752, 448] width 15 height 9
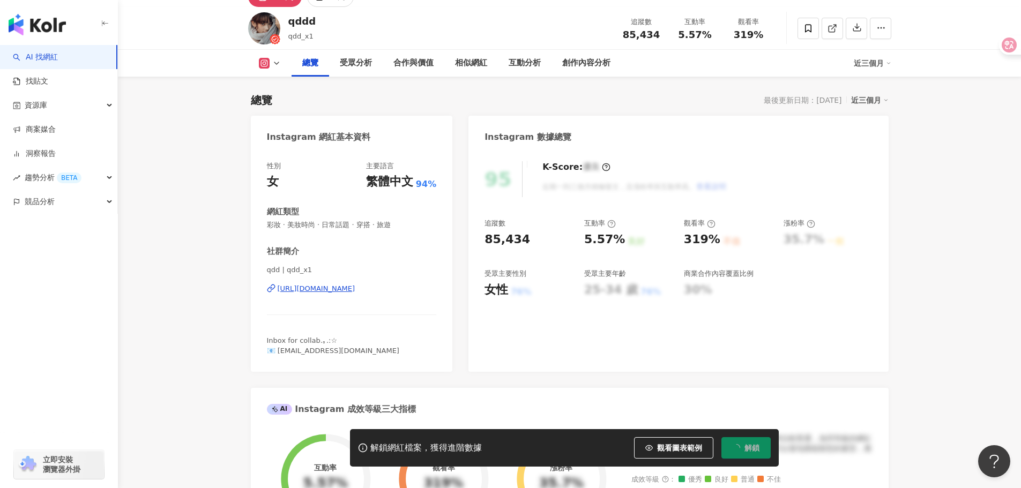
scroll to position [0, 0]
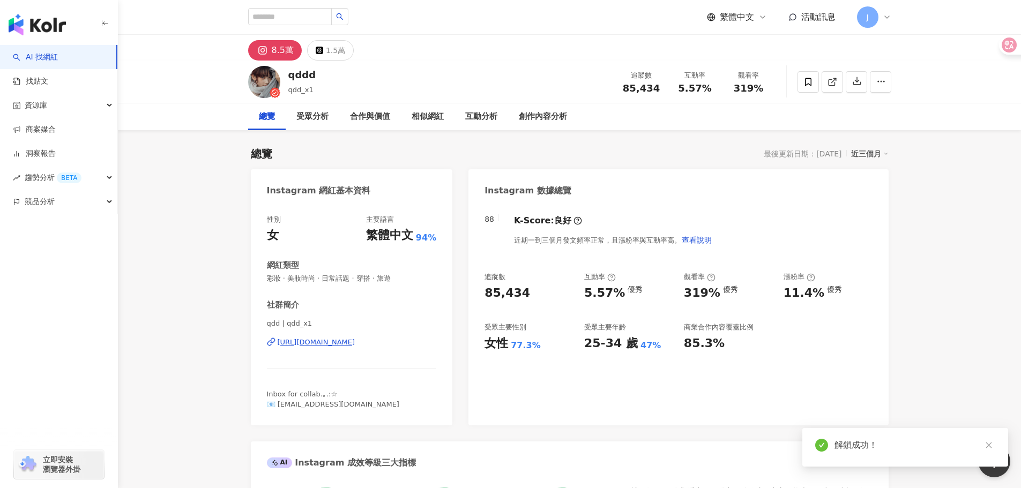
click at [355, 345] on div "[URL][DOMAIN_NAME]" at bounding box center [317, 343] width 78 height 10
drag, startPoint x: 256, startPoint y: 280, endPoint x: 241, endPoint y: 273, distance: 16.8
click at [256, 280] on div "性別 女 主要語言 繁體中文 94% 網紅類型 彩妝 · 美妝時尚 · 日常話題 · 穿搭 · 旅遊 社群簡介 qdd | qdd_x1 [URL][DOMA…" at bounding box center [352, 314] width 202 height 221
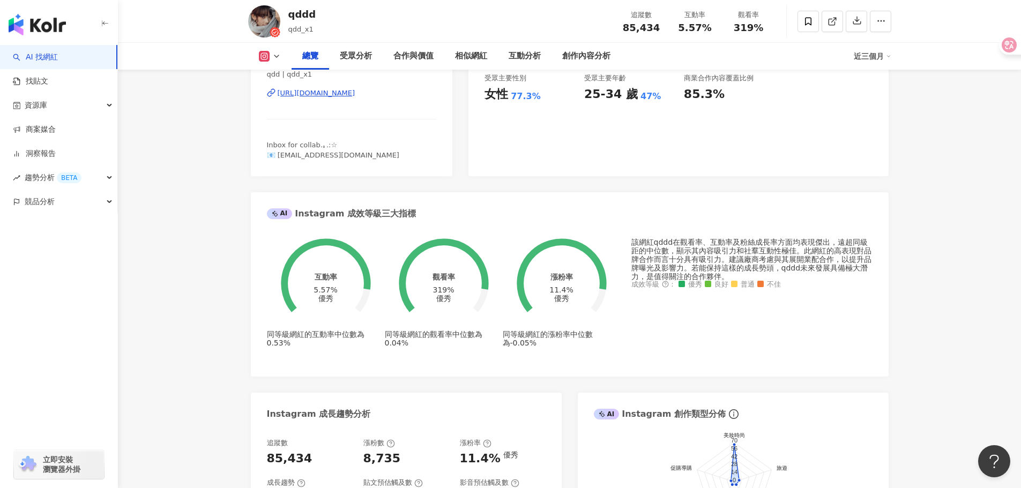
scroll to position [268, 0]
